Goal: Find specific page/section: Find specific page/section

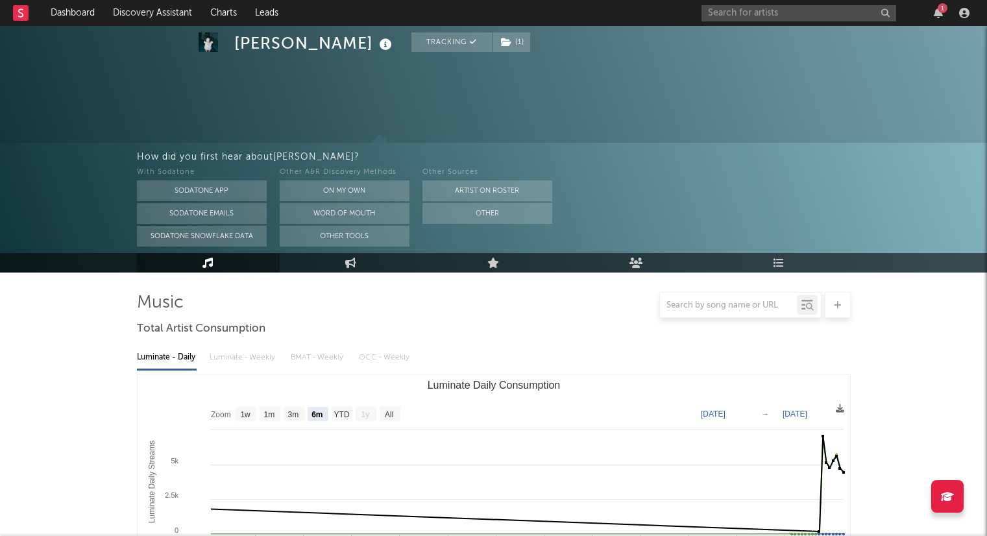
select select "6m"
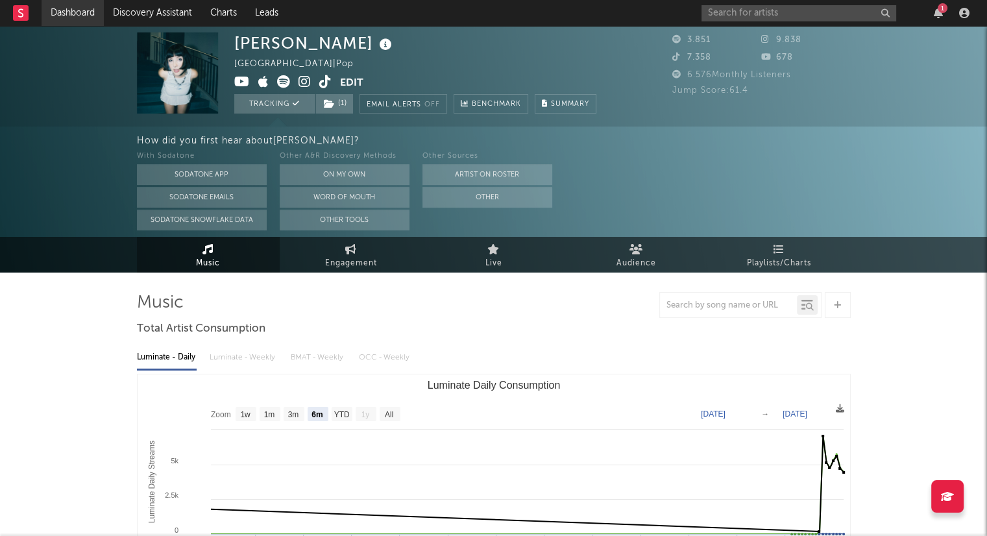
click at [83, 12] on link "Dashboard" at bounding box center [73, 13] width 62 height 26
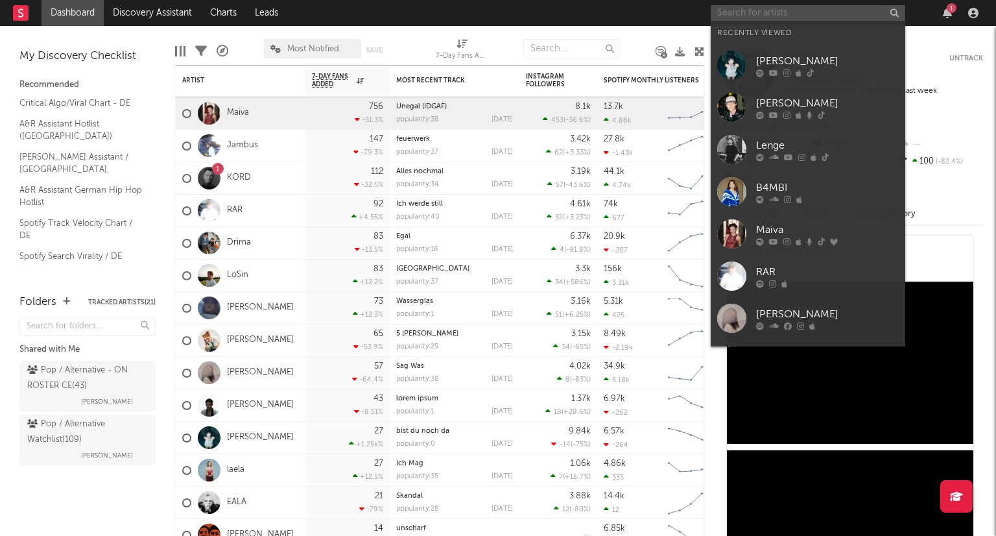
click at [727, 8] on input "text" at bounding box center [808, 13] width 195 height 16
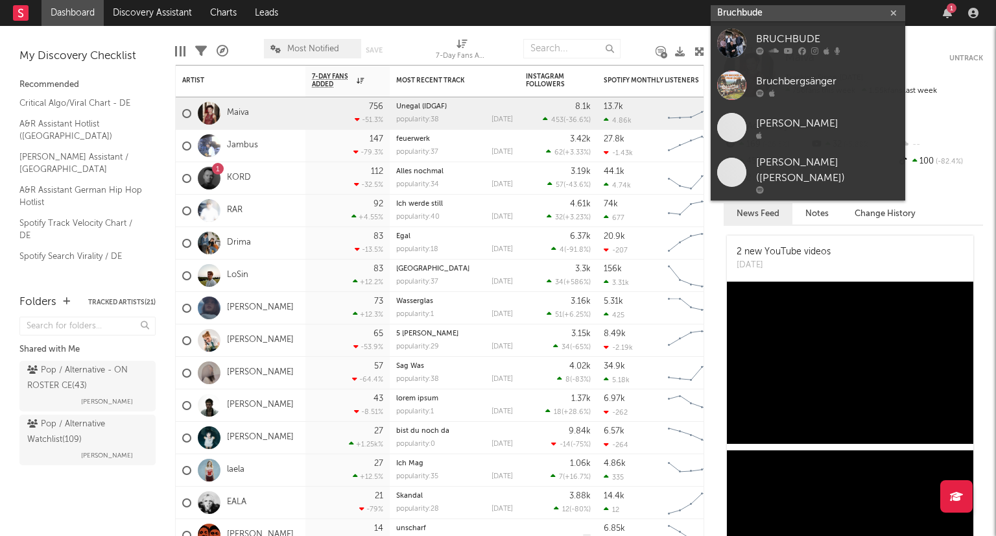
type input "Bruchbude"
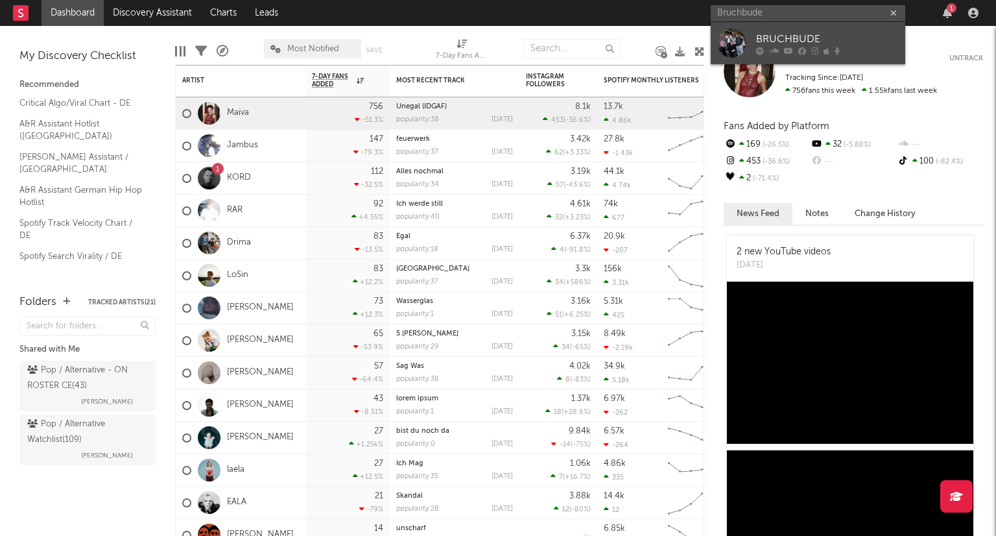
click at [848, 32] on div "BRUCHBUDE" at bounding box center [827, 39] width 143 height 16
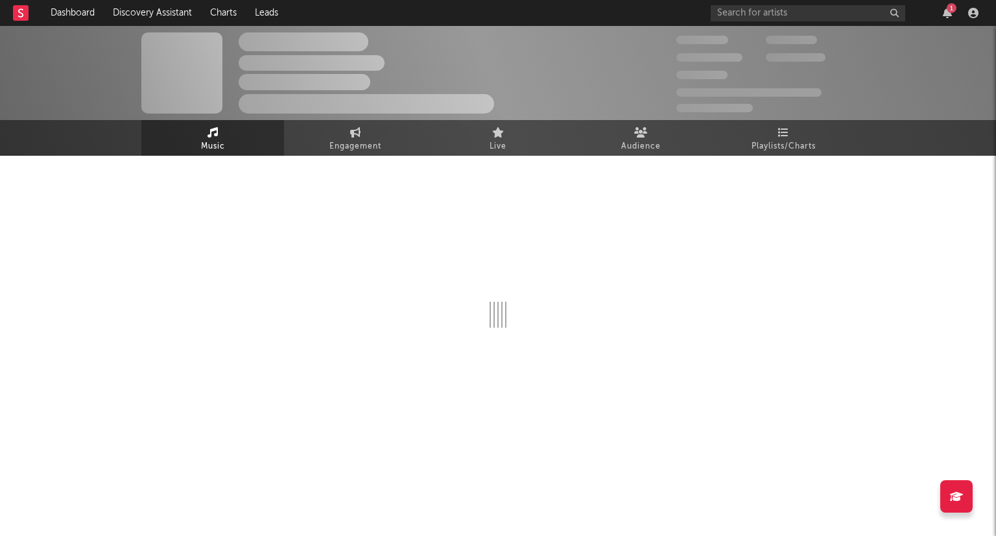
select select "6m"
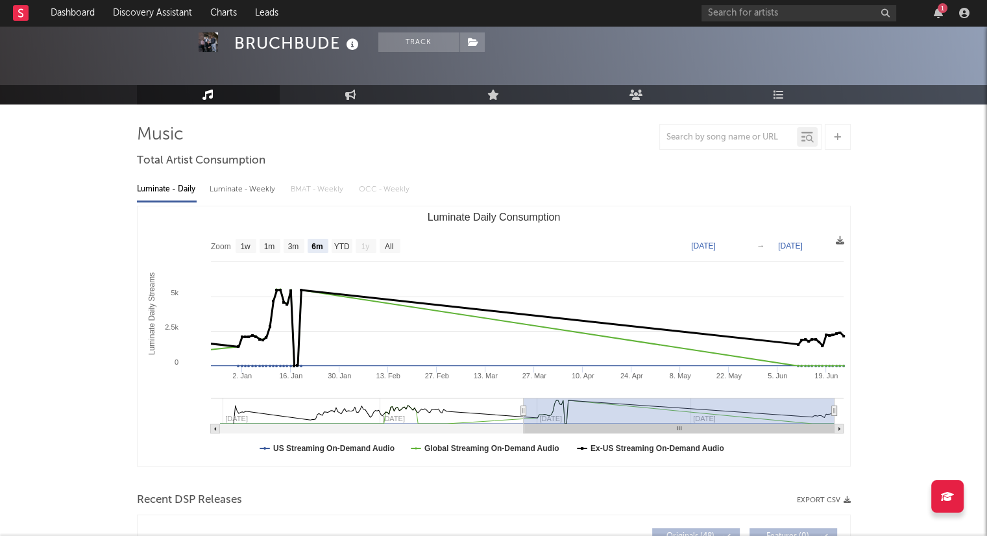
scroll to position [51, 0]
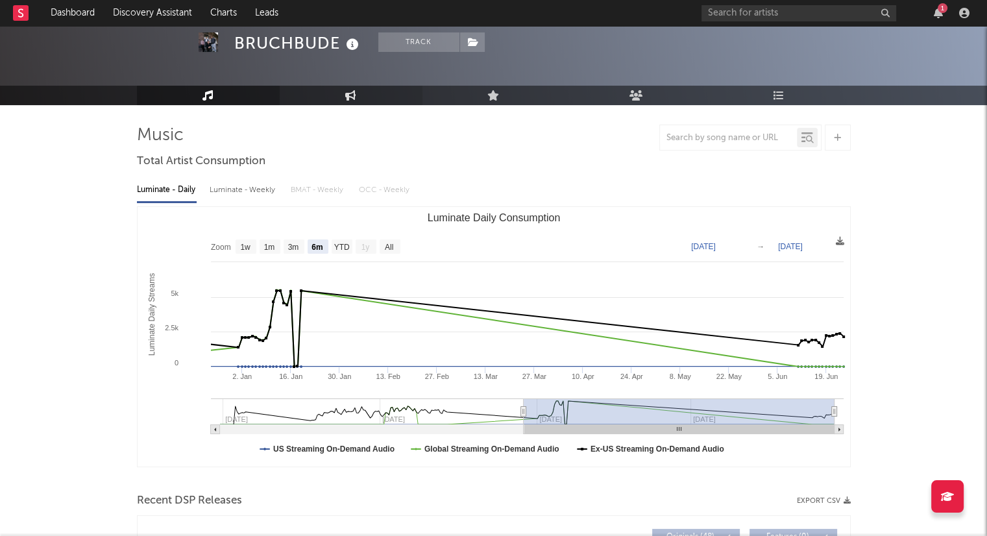
click at [352, 92] on icon at bounding box center [350, 95] width 11 height 10
select select "1w"
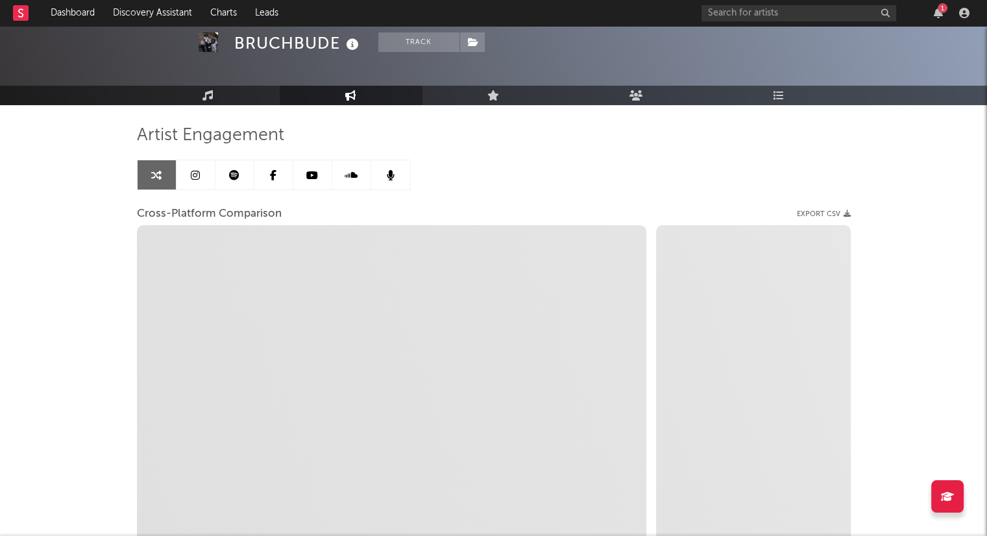
select select "1m"
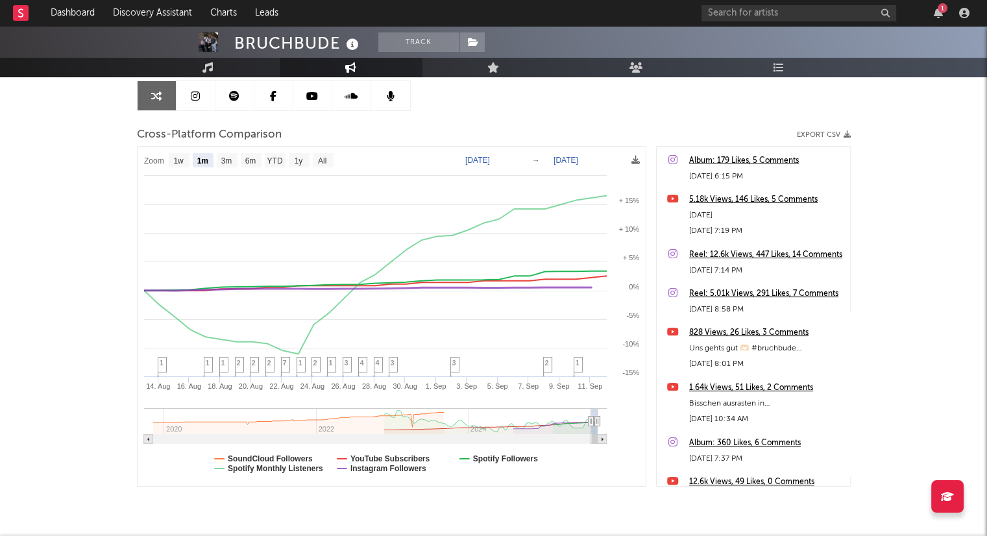
scroll to position [128, 0]
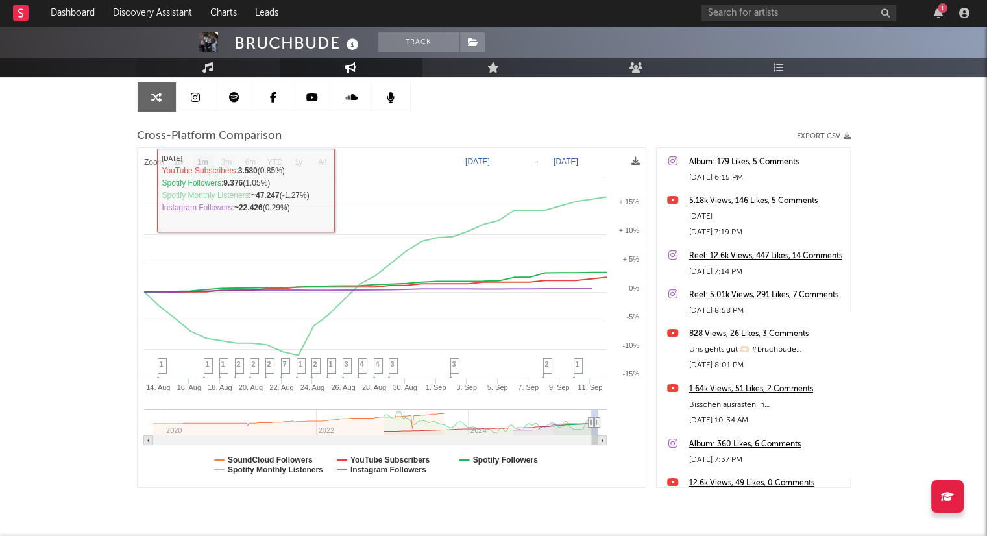
click at [245, 66] on link "Music" at bounding box center [208, 67] width 143 height 19
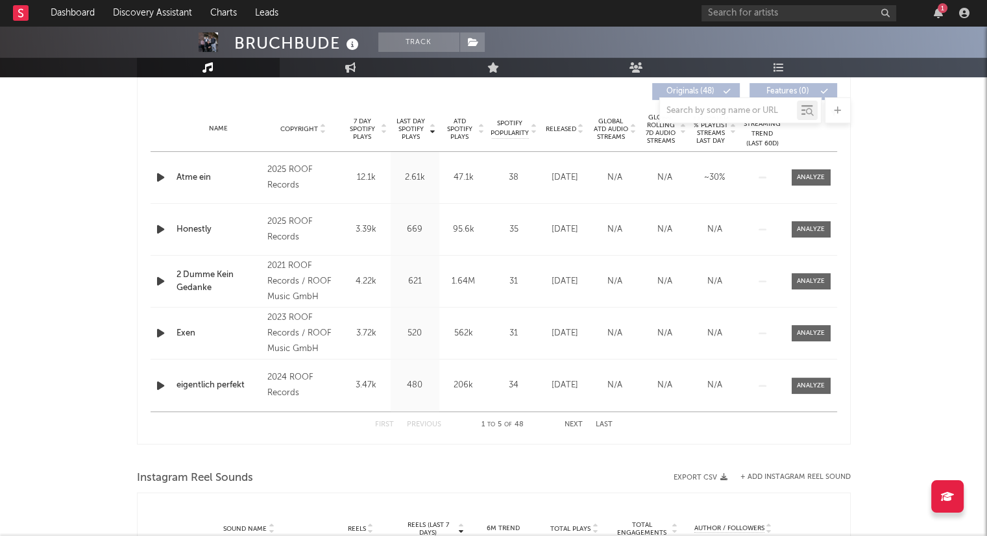
select select "6m"
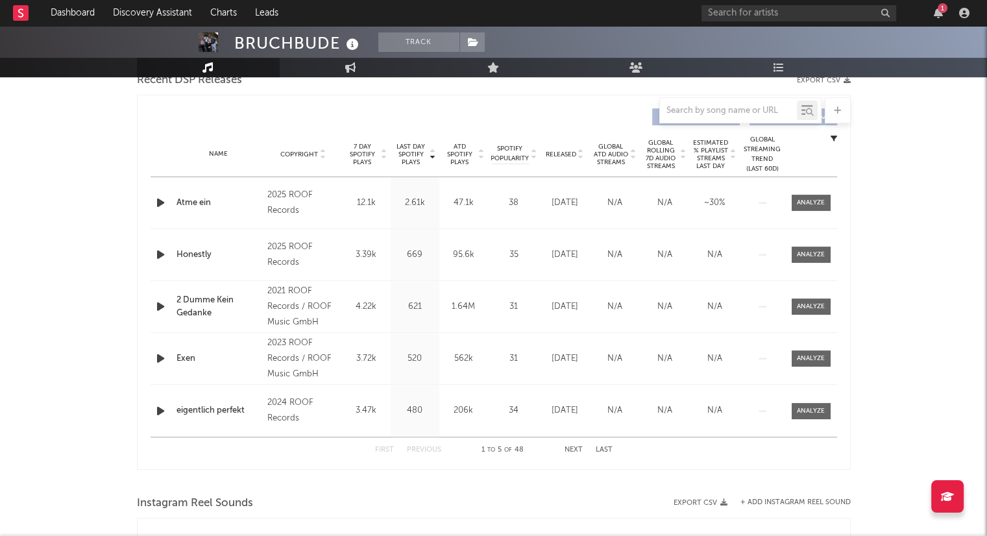
scroll to position [470, 0]
click at [573, 448] on button "Next" at bounding box center [573, 450] width 18 height 7
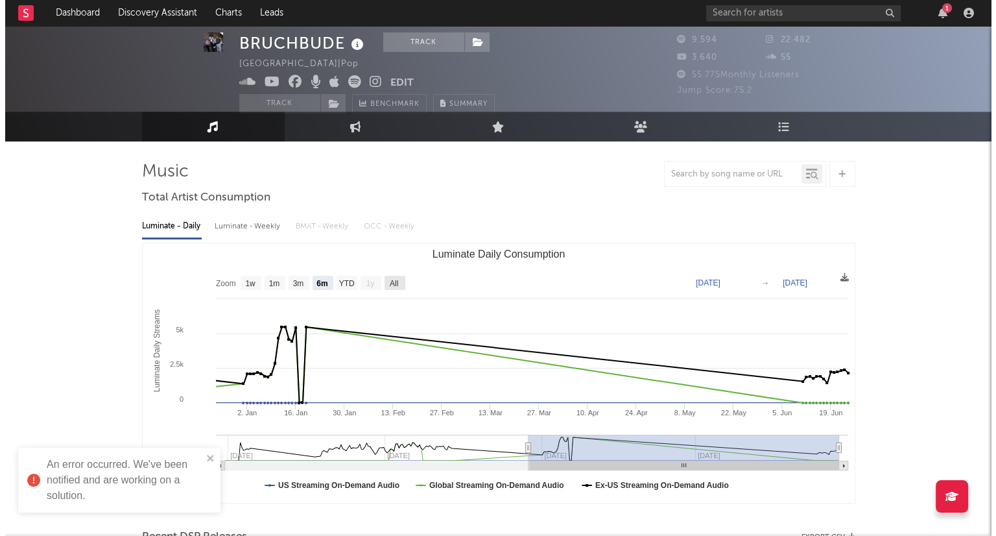
scroll to position [0, 0]
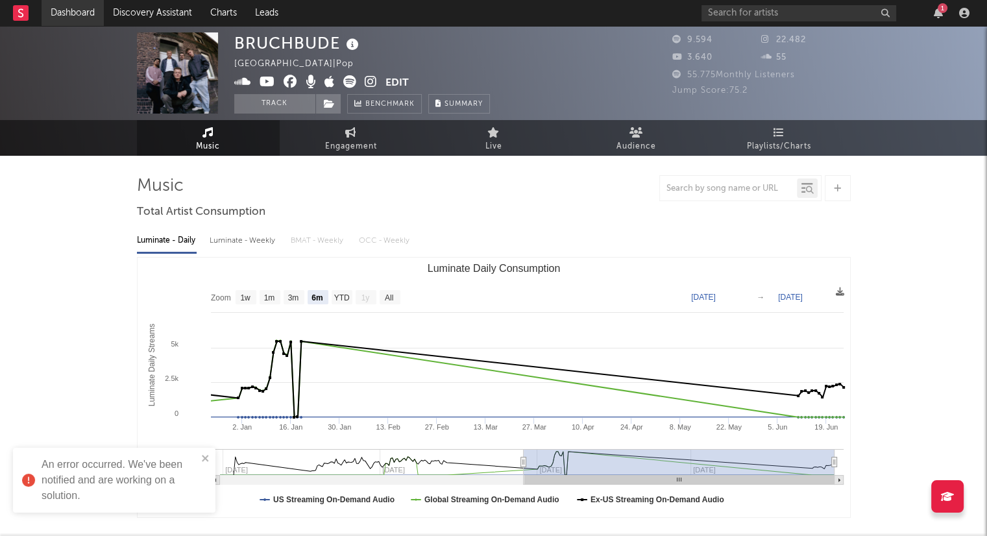
click at [86, 14] on link "Dashboard" at bounding box center [73, 13] width 62 height 26
